Goal: Information Seeking & Learning: Learn about a topic

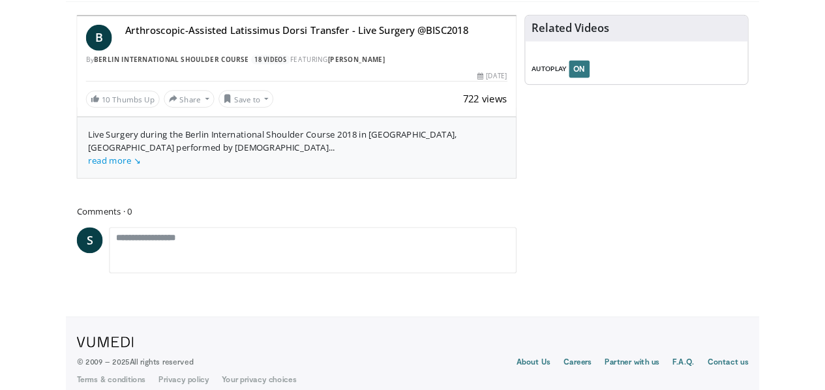
scroll to position [83, 0]
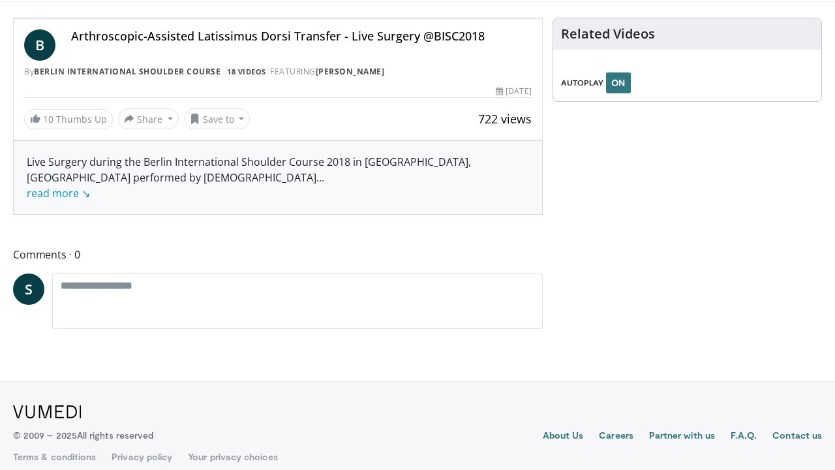
click at [542, 18] on span "Video Player" at bounding box center [529, 5] width 26 height 26
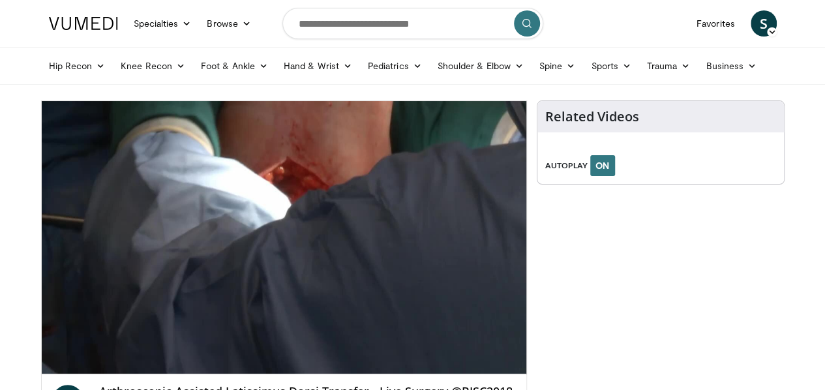
scroll to position [10, 0]
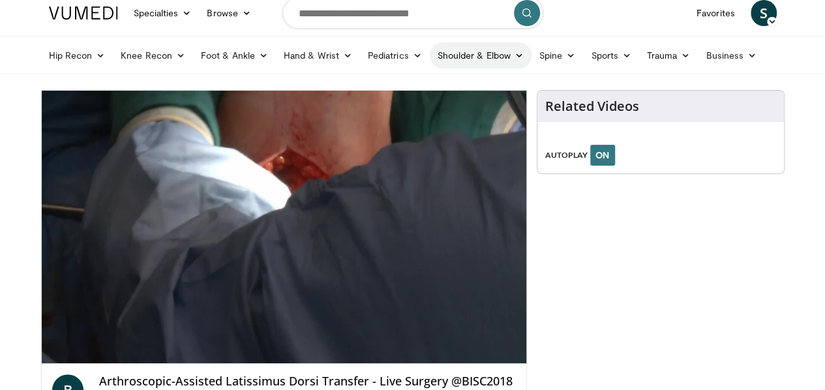
click at [449, 61] on link "Shoulder & Elbow" at bounding box center [481, 55] width 102 height 26
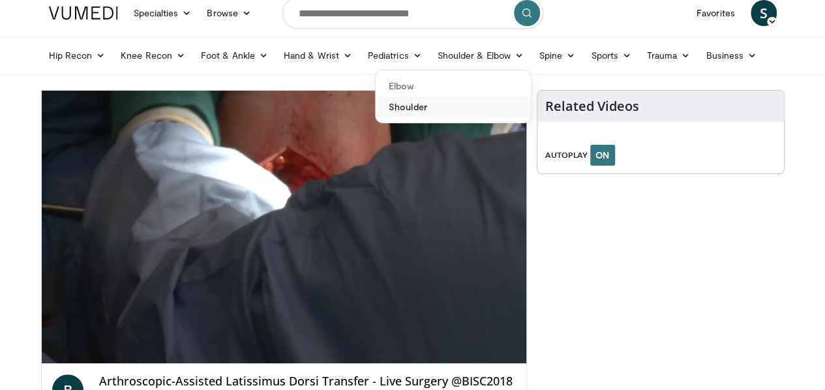
click at [397, 111] on link "Shoulder" at bounding box center [453, 107] width 155 height 21
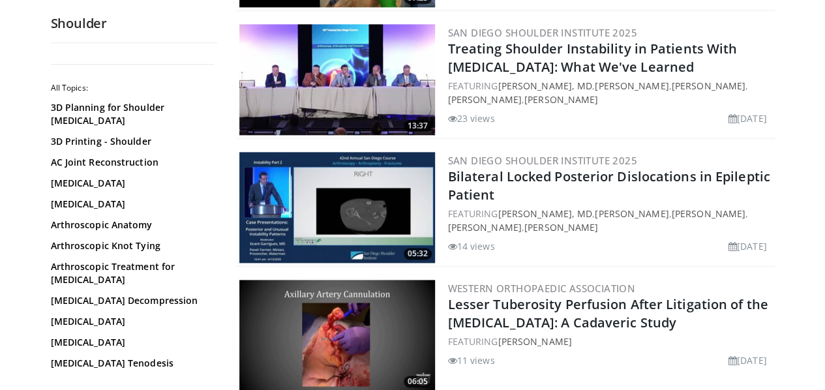
scroll to position [764, 0]
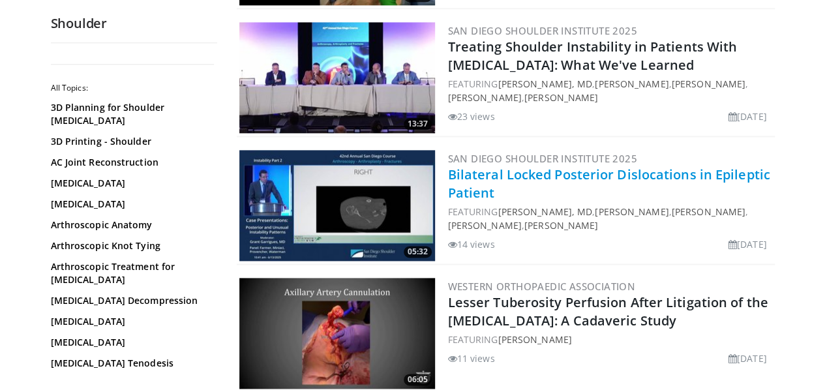
click at [497, 174] on link "Bilateral Locked Posterior Dislocations in Epileptic Patient" at bounding box center [609, 184] width 322 height 36
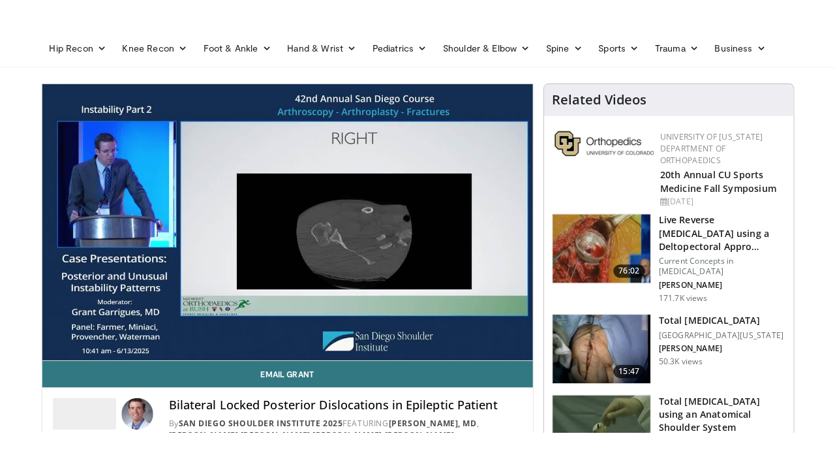
scroll to position [70, 0]
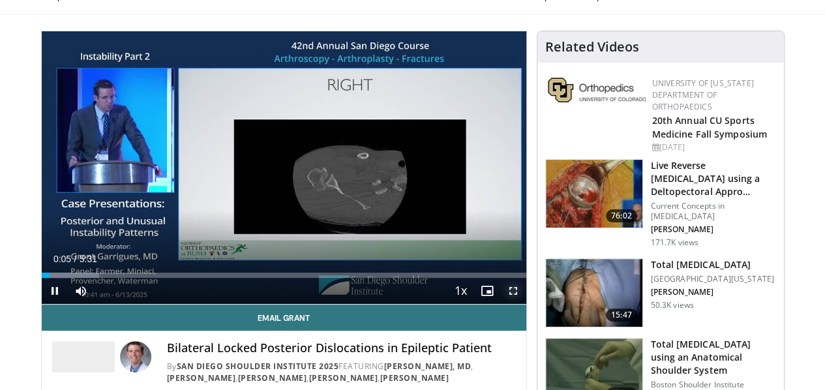
click at [522, 304] on span "Video Player" at bounding box center [513, 291] width 26 height 26
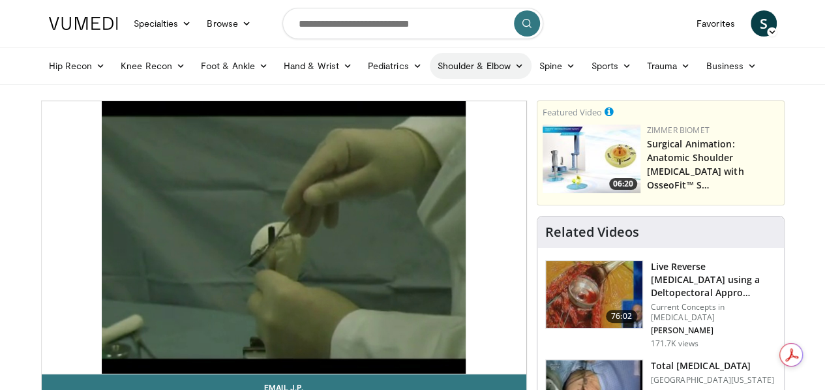
click at [484, 70] on link "Shoulder & Elbow" at bounding box center [481, 66] width 102 height 26
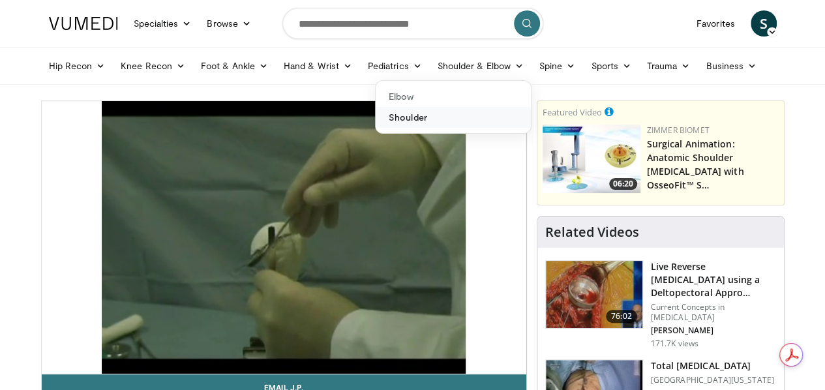
click at [411, 117] on link "Shoulder" at bounding box center [453, 117] width 155 height 21
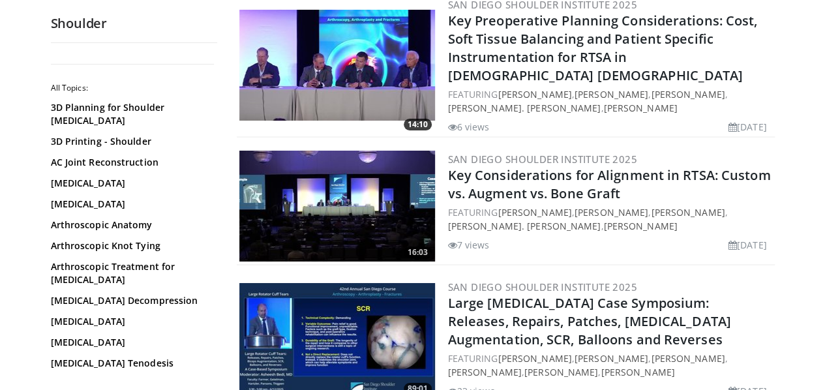
scroll to position [2246, 0]
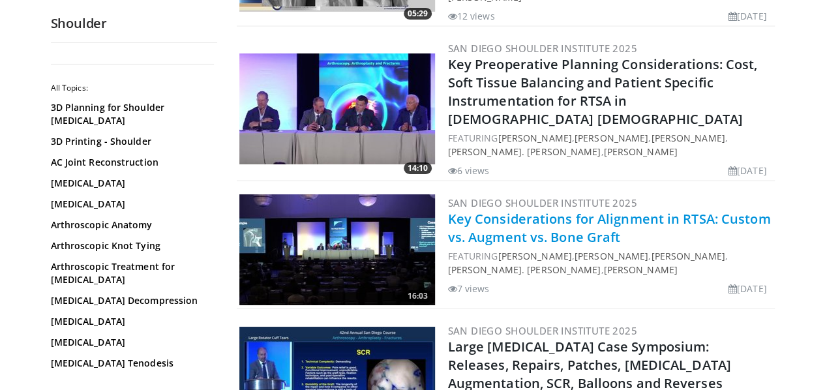
click at [496, 210] on link "Key Considerations for Alignment in RTSA: Custom vs. Augment vs. Bone Graft" at bounding box center [609, 228] width 323 height 36
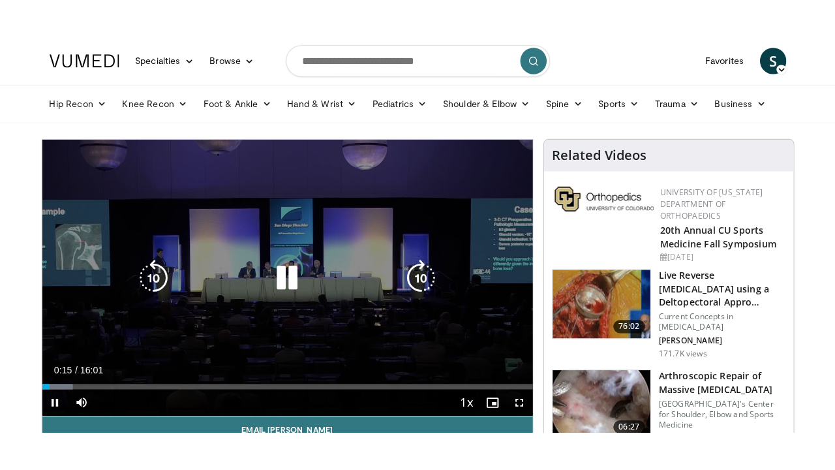
scroll to position [55, 0]
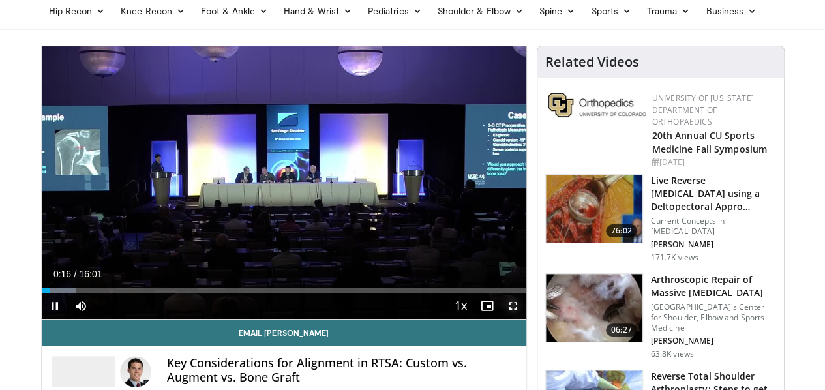
click at [526, 319] on span "Video Player" at bounding box center [513, 306] width 26 height 26
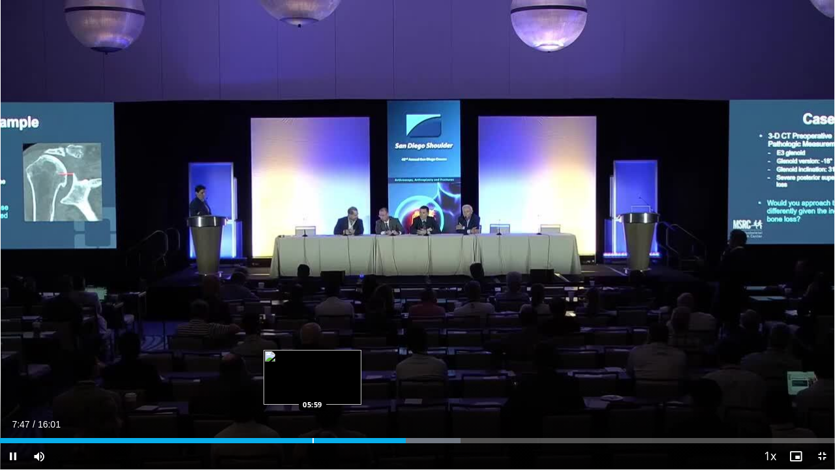
click at [312, 389] on div "Progress Bar" at bounding box center [312, 440] width 1 height 5
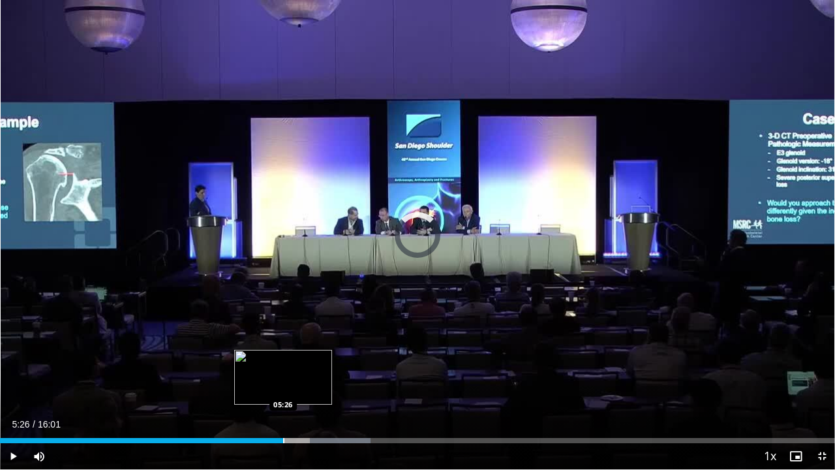
click at [283, 389] on div "Progress Bar" at bounding box center [283, 440] width 1 height 5
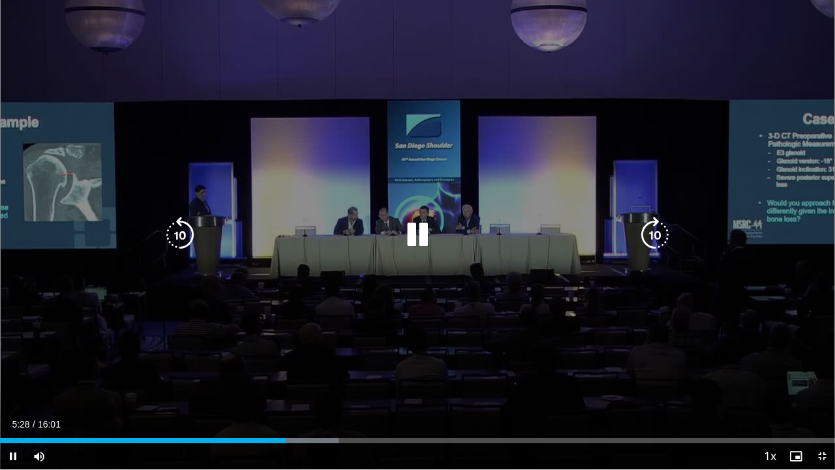
click at [417, 238] on icon "Video Player" at bounding box center [417, 235] width 37 height 37
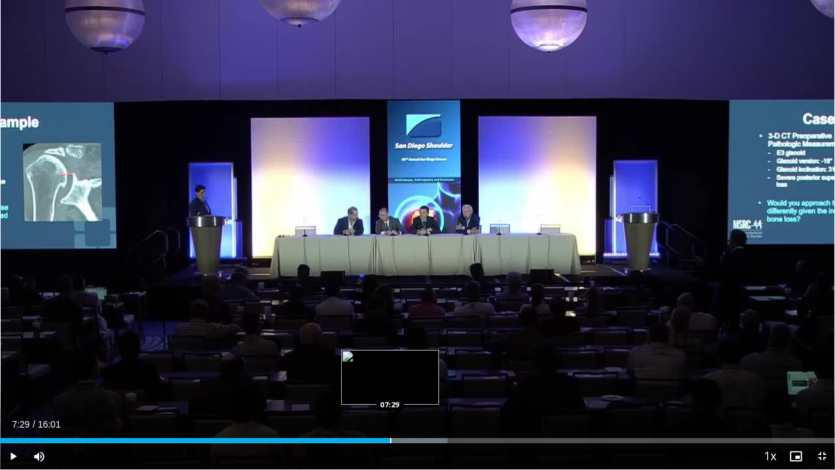
click at [390, 389] on div "Progress Bar" at bounding box center [390, 440] width 1 height 5
click at [385, 389] on div "Loaded : 53.62% 07:23 07:24" at bounding box center [417, 440] width 835 height 5
click at [379, 389] on div "Progress Bar" at bounding box center [379, 440] width 1 height 5
